Goal: Transaction & Acquisition: Obtain resource

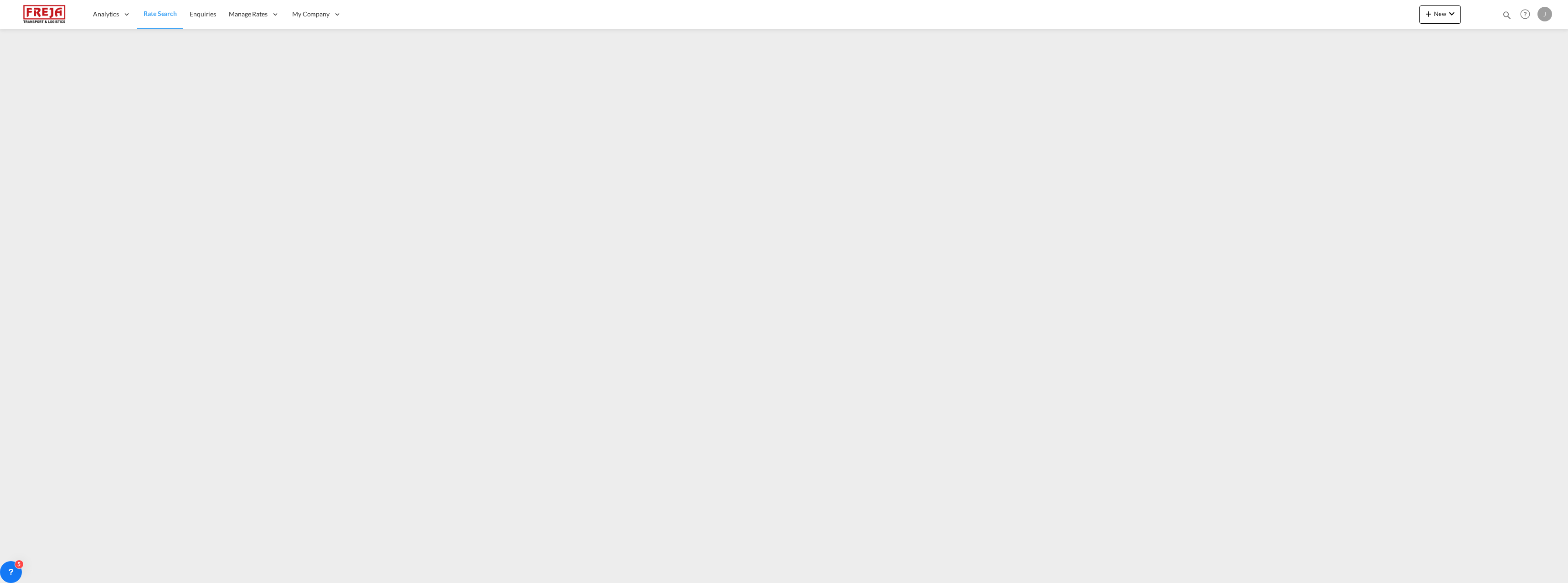
click at [157, 12] on span "Rate Search" at bounding box center [160, 13] width 33 height 8
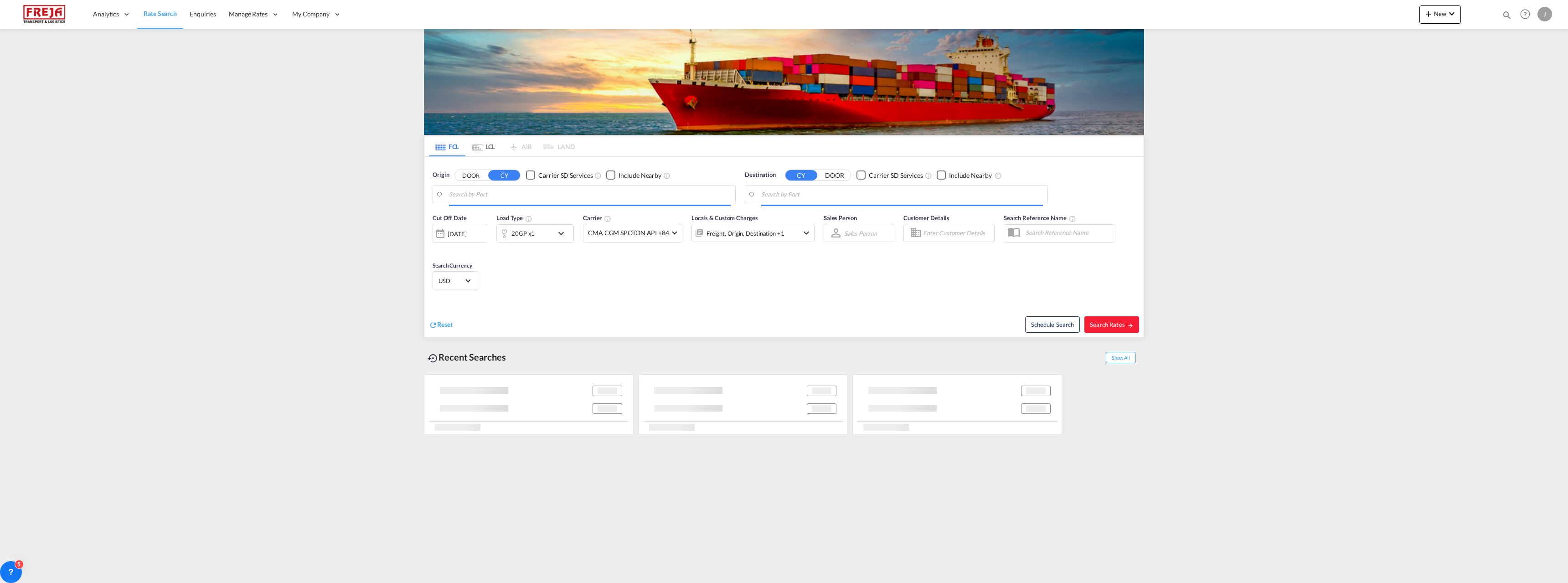
type input "Raumo (Rauma), [GEOGRAPHIC_DATA]"
type input "[GEOGRAPHIC_DATA], LBBEY"
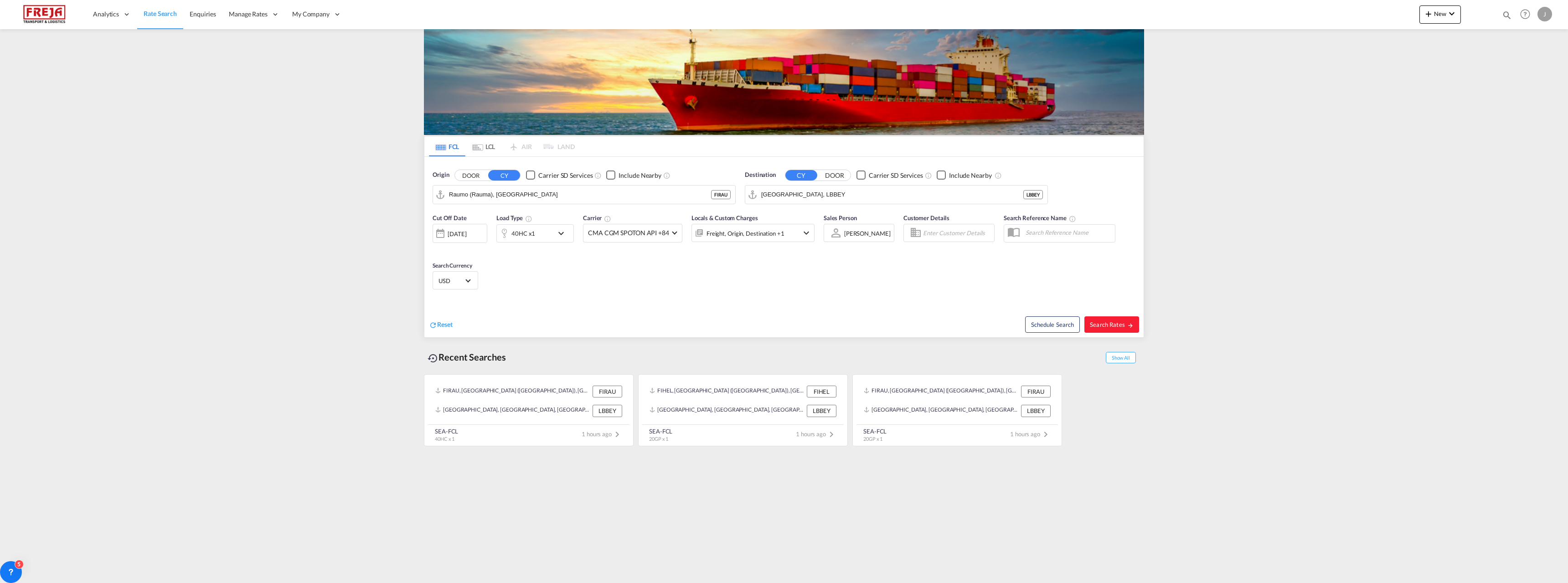
click at [486, 150] on md-tab-item "LCL" at bounding box center [484, 146] width 37 height 20
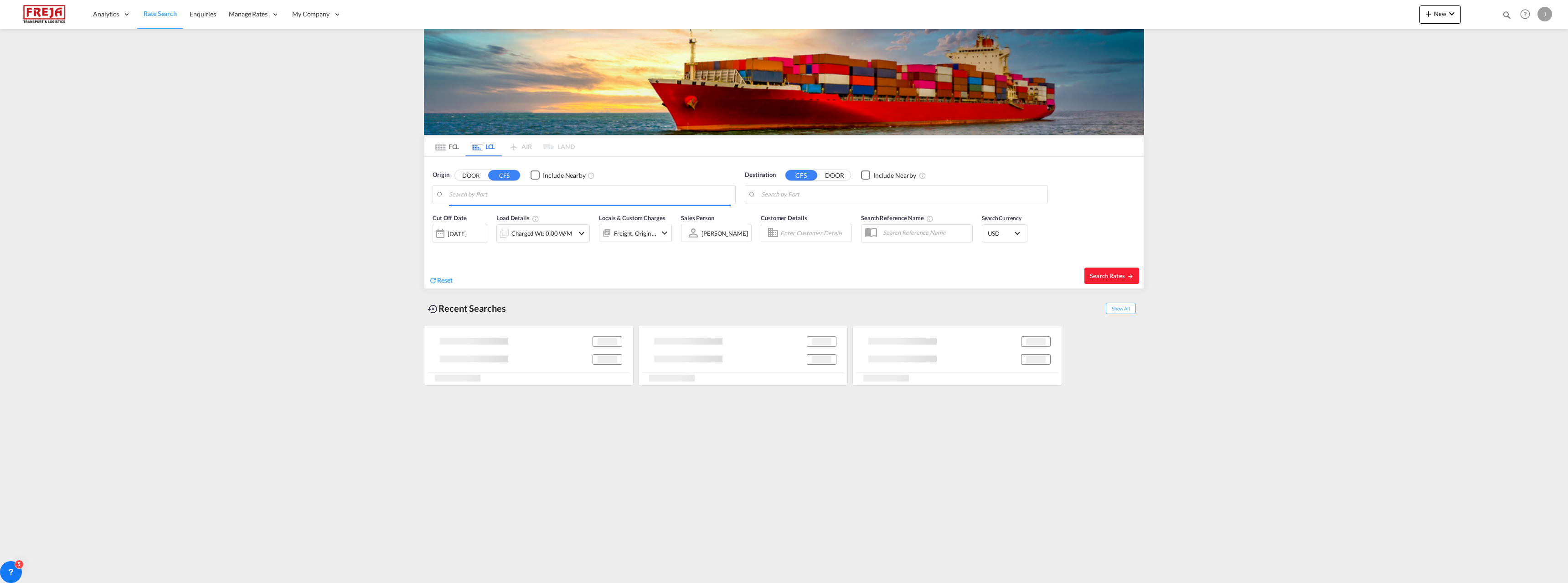
click at [485, 193] on body "Analytics Reports Dashboard Rate Search Enquiries Manage Rates Contract Rates" at bounding box center [784, 292] width 1568 height 583
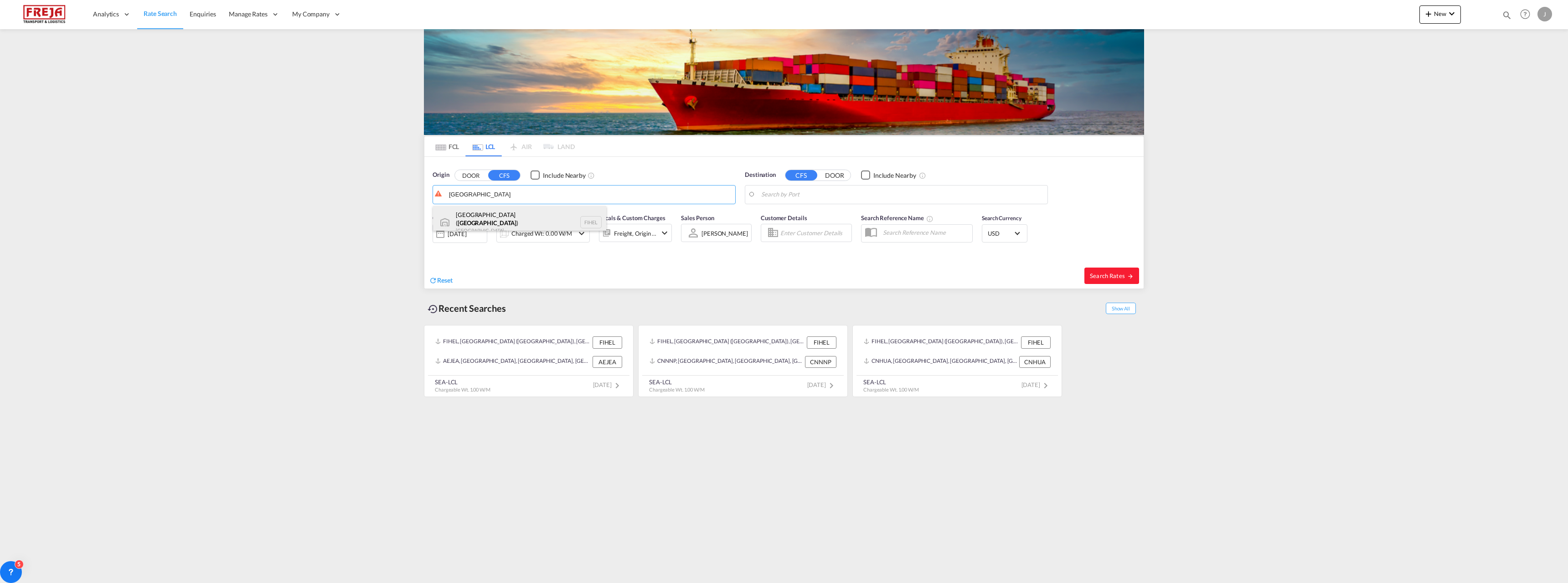
drag, startPoint x: 477, startPoint y: 218, endPoint x: 676, endPoint y: 191, distance: 200.8
click at [478, 218] on div "[GEOGRAPHIC_DATA] ( [GEOGRAPHIC_DATA] ) [GEOGRAPHIC_DATA] FIHEL" at bounding box center [519, 222] width 173 height 33
type input "[GEOGRAPHIC_DATA] ([GEOGRAPHIC_DATA]), [GEOGRAPHIC_DATA]"
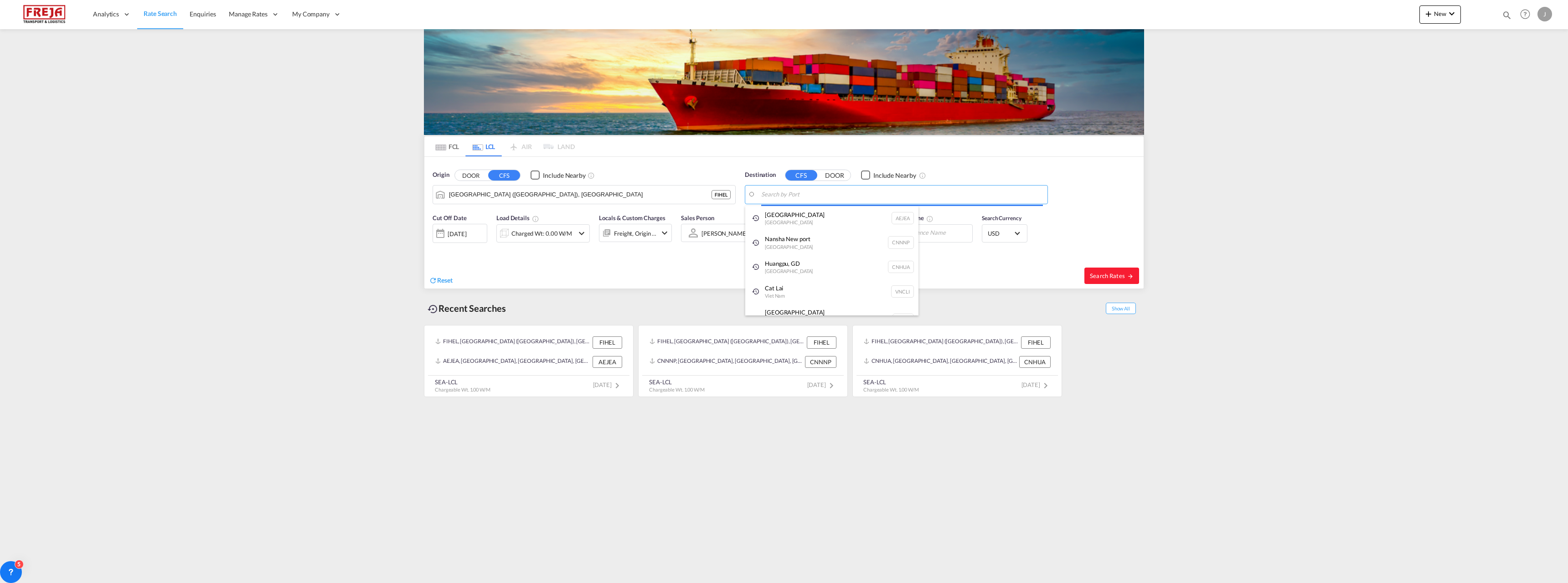
click at [849, 189] on body "Analytics Reports Dashboard Rate Search Enquiries Manage Rates Contract Rates" at bounding box center [784, 292] width 1568 height 583
click at [812, 213] on div "Wuhan , HB [GEOGRAPHIC_DATA] CNNHN" at bounding box center [831, 219] width 173 height 27
type input "Wuhan, HB, CNNHN"
click at [561, 231] on div "Charged Wt: 0.00 W/M" at bounding box center [542, 233] width 61 height 13
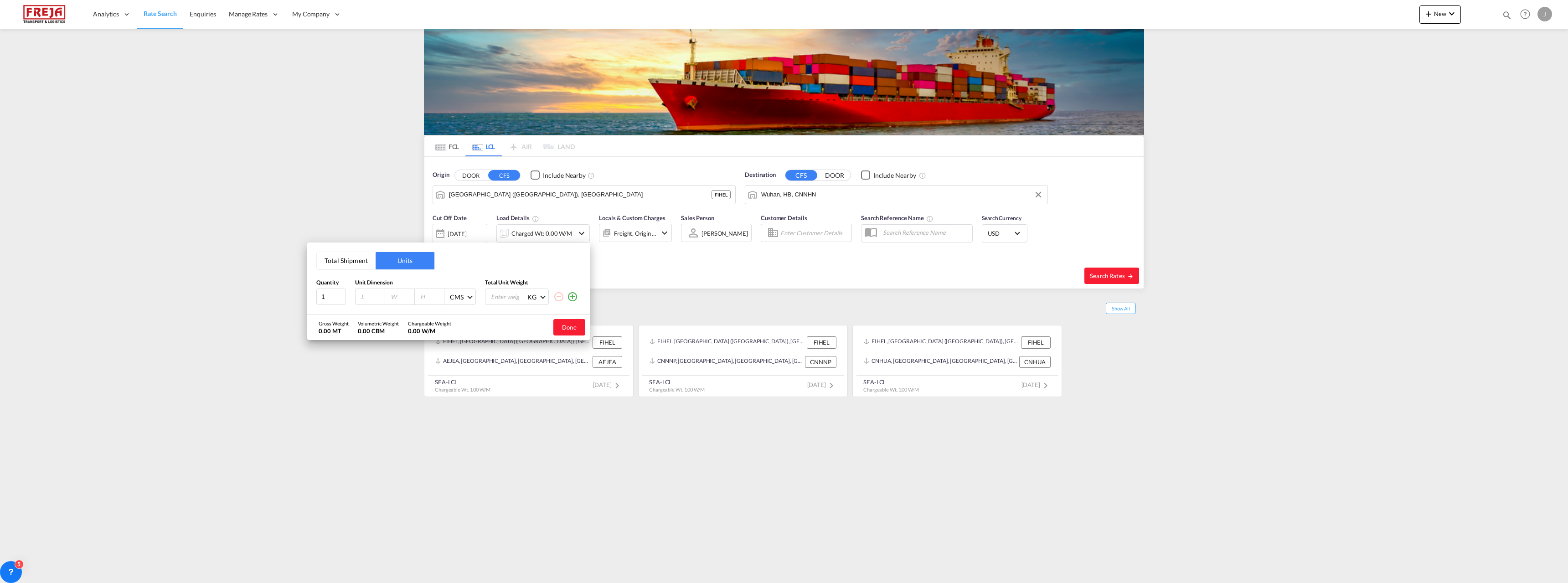
click at [346, 264] on button "Total Shipment" at bounding box center [346, 260] width 59 height 17
click at [374, 298] on input "0" at bounding box center [379, 297] width 37 height 15
type input "1"
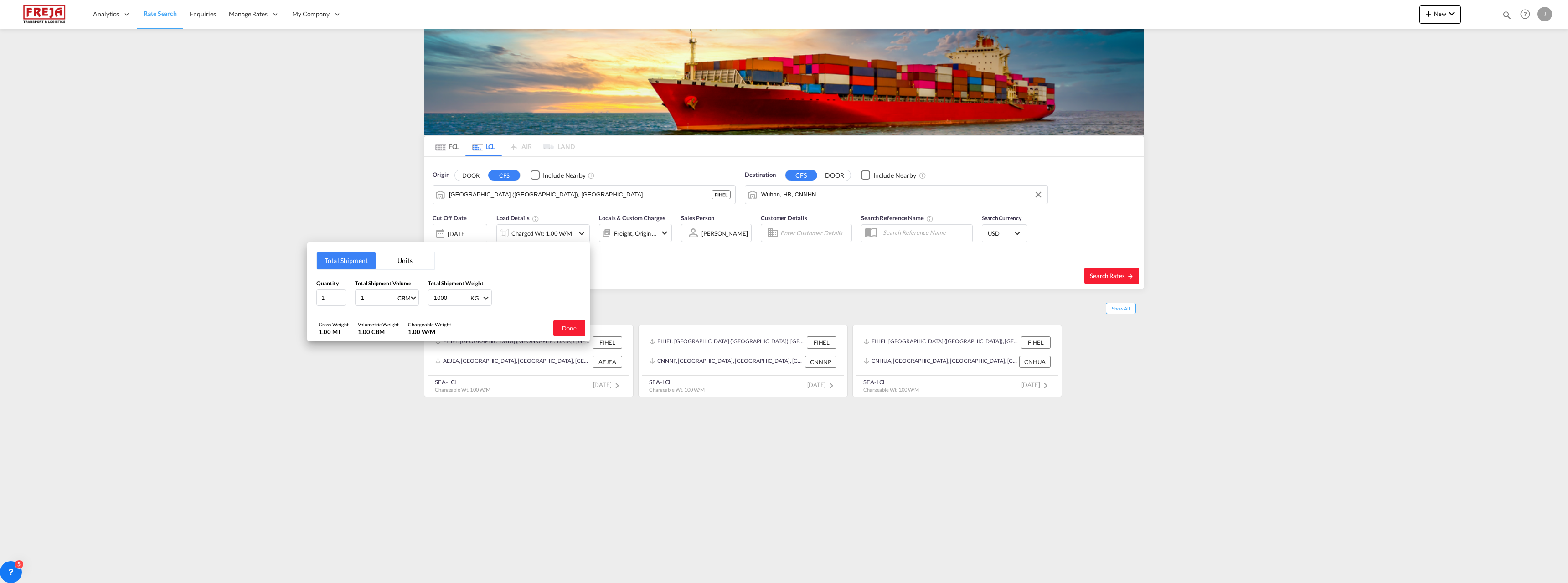
type input "1000"
click at [562, 326] on button "Done" at bounding box center [569, 328] width 32 height 16
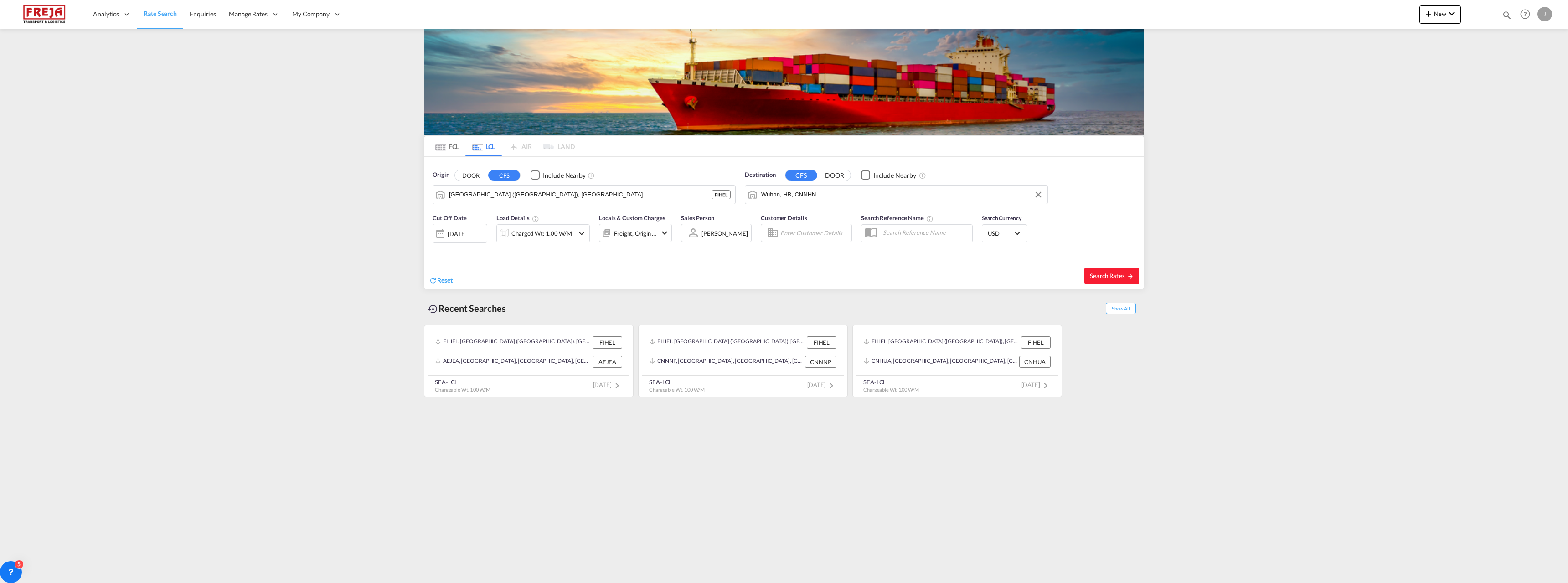
click at [1139, 278] on div "Search Rates" at bounding box center [965, 275] width 357 height 26
click at [1116, 278] on span "Search Rates" at bounding box center [1111, 276] width 44 height 7
type input "FIHEL to CNNHN / [DATE]"
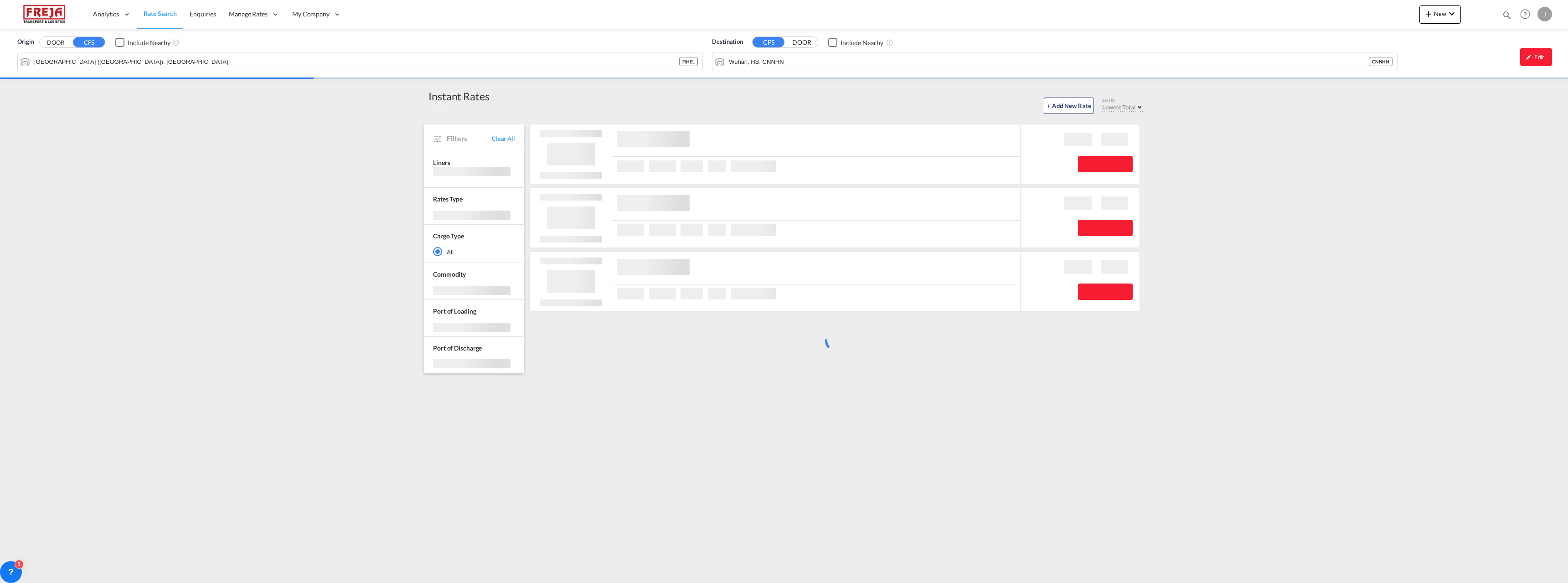
click at [1116, 278] on div at bounding box center [1080, 281] width 119 height 59
